Goal: Information Seeking & Learning: Learn about a topic

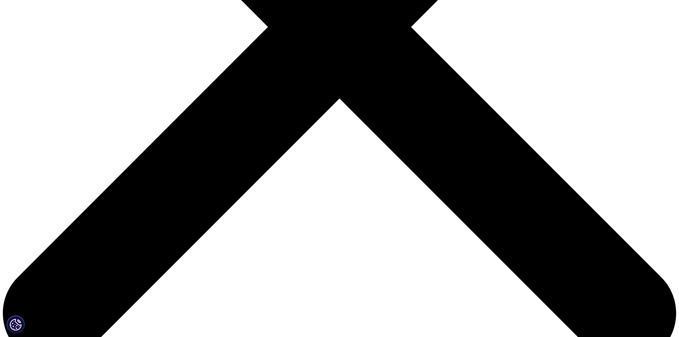
scroll to position [321, 0]
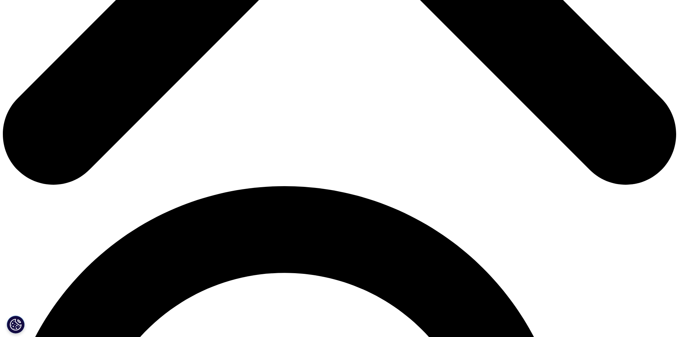
scroll to position [606, 0]
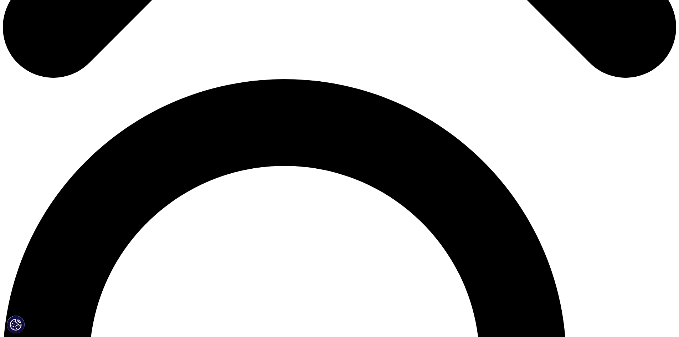
drag, startPoint x: 137, startPoint y: 186, endPoint x: 408, endPoint y: 189, distance: 270.7
copy li "Medicine use in Latin America and Asia will grow faster than other regions over…"
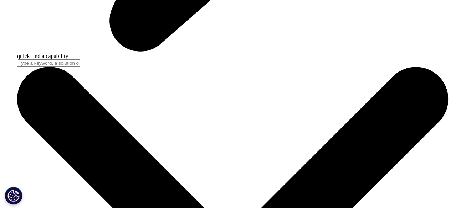
scroll to position [1959, 0]
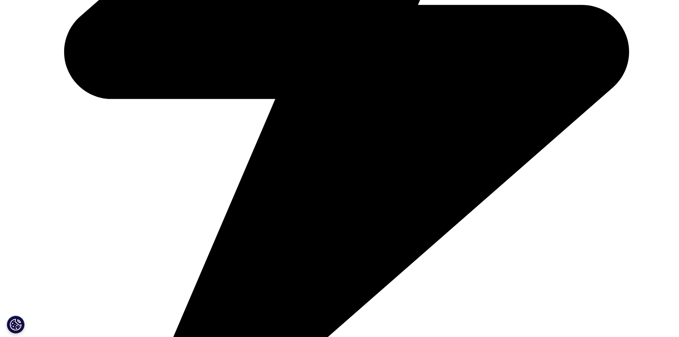
scroll to position [356, 0]
